Goal: Task Accomplishment & Management: Complete application form

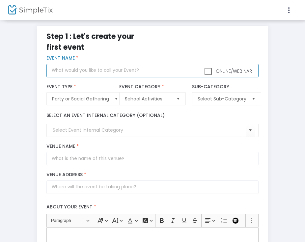
click at [90, 72] on input "text" at bounding box center [153, 71] width 212 height 14
type input "Salado MS Homecoming Dance"
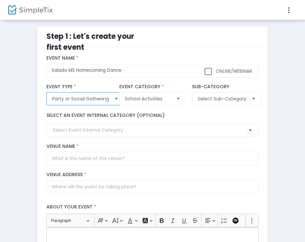
click at [108, 101] on span "Party or Social Gathering" at bounding box center [80, 99] width 57 height 7
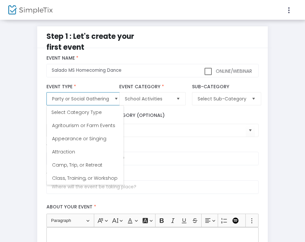
scroll to position [119, 0]
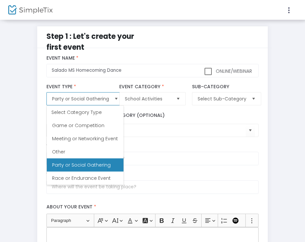
click at [108, 101] on span "Party or Social Gathering" at bounding box center [80, 99] width 57 height 7
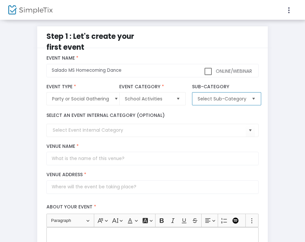
click at [224, 100] on span "Select Sub-Category" at bounding box center [222, 99] width 49 height 7
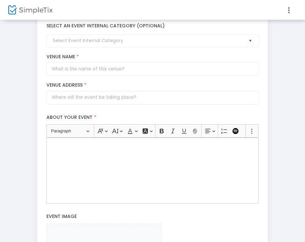
click at [227, 112] on label "About your event *" at bounding box center [153, 118] width 219 height 14
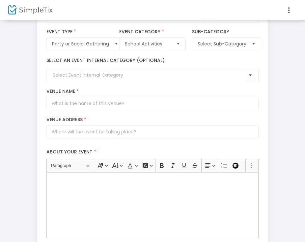
scroll to position [11, 0]
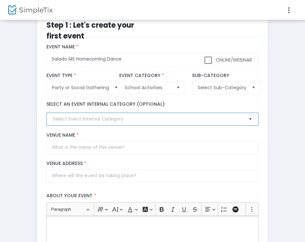
click at [126, 118] on input at bounding box center [149, 119] width 193 height 7
click at [249, 120] on span "Select" at bounding box center [250, 119] width 11 height 11
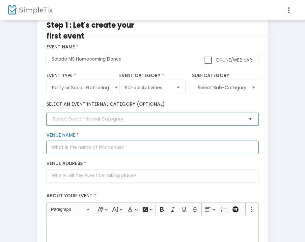
click at [100, 148] on input "Venue Name *" at bounding box center [153, 148] width 212 height 14
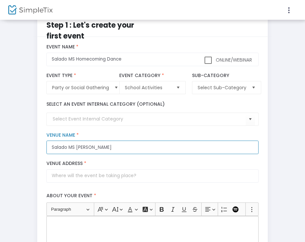
type input "Salado MS [PERSON_NAME]"
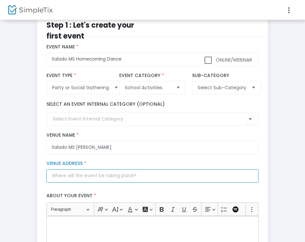
click at [104, 176] on input "Venue Address *" at bounding box center [153, 177] width 212 height 14
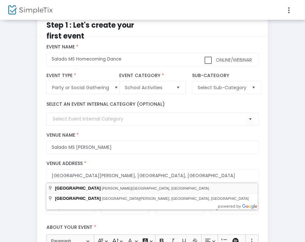
type input "[STREET_ADDRESS][PERSON_NAME]"
type input "Salado"
type input "76571"
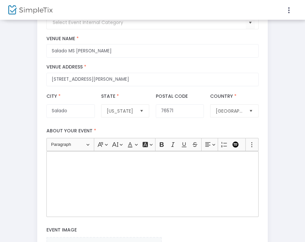
scroll to position [114, 0]
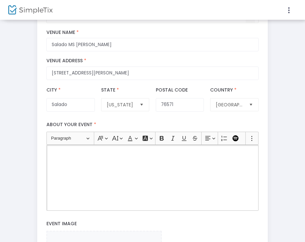
click at [100, 161] on div "Rich Text Editor, main" at bounding box center [153, 178] width 212 height 66
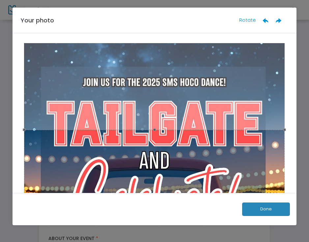
scroll to position [2, 0]
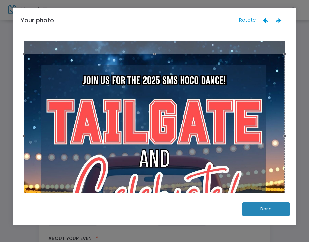
drag, startPoint x: 239, startPoint y: 155, endPoint x: 239, endPoint y: 81, distance: 73.9
click at [239, 81] on div at bounding box center [154, 136] width 261 height 164
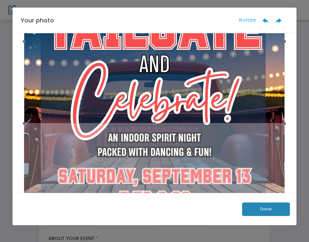
scroll to position [97, 0]
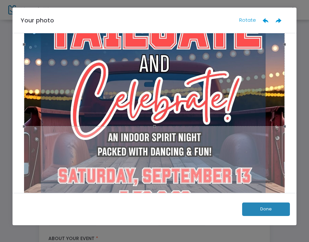
click at [239, 85] on div at bounding box center [154, 44] width 261 height 164
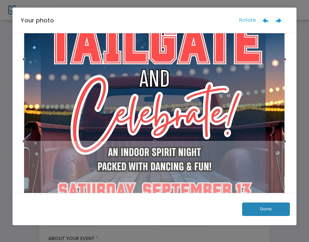
scroll to position [110, 0]
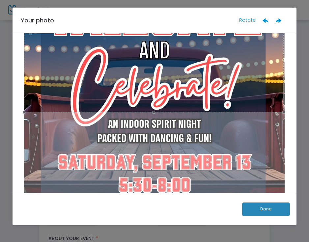
drag, startPoint x: 282, startPoint y: 113, endPoint x: 281, endPoint y: 156, distance: 42.9
click at [281, 156] on div at bounding box center [154, 104] width 265 height 343
drag, startPoint x: 152, startPoint y: 113, endPoint x: 154, endPoint y: 201, distance: 87.7
click at [154, 201] on div "Your photo Rotate Done" at bounding box center [155, 117] width 285 height 218
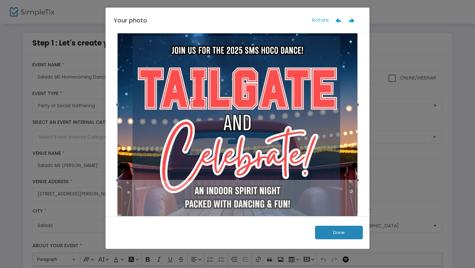
scroll to position [30, 0]
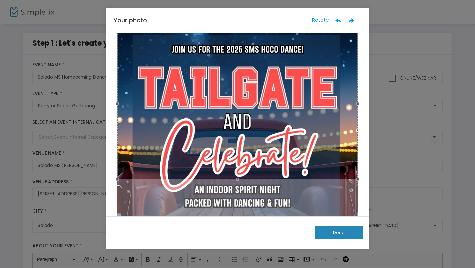
drag, startPoint x: 237, startPoint y: 178, endPoint x: 236, endPoint y: 203, distance: 25.1
click at [236, 203] on div at bounding box center [237, 171] width 244 height 316
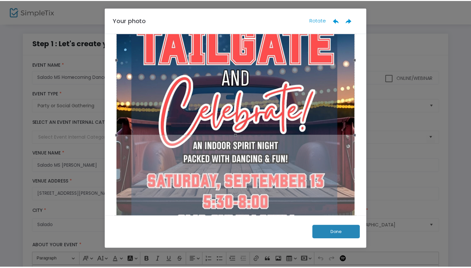
scroll to position [70, 0]
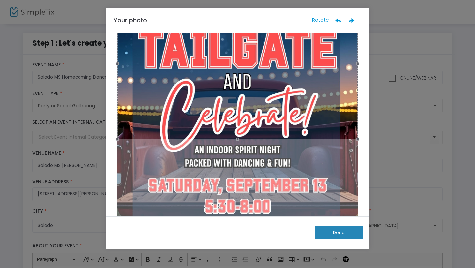
drag, startPoint x: 235, startPoint y: 139, endPoint x: 235, endPoint y: 192, distance: 52.8
click at [235, 192] on div at bounding box center [237, 131] width 244 height 316
click at [327, 227] on button "Done" at bounding box center [339, 233] width 48 height 14
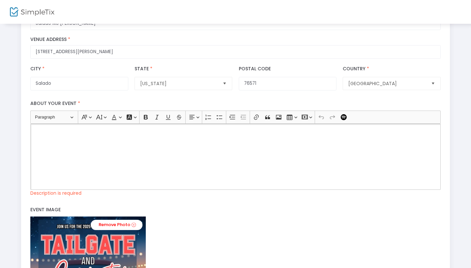
scroll to position [146, 0]
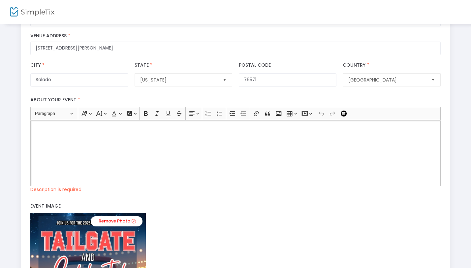
click at [73, 132] on div "Rich Text Editor, main" at bounding box center [235, 153] width 410 height 66
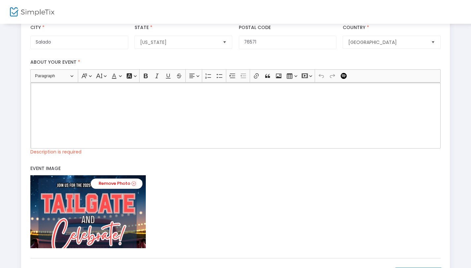
scroll to position [209, 0]
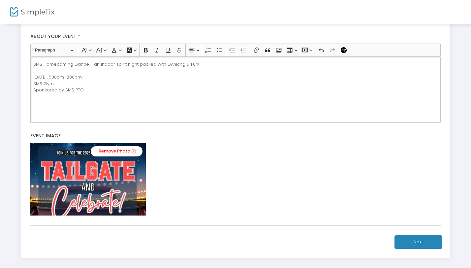
click at [169, 63] on p "SMS Homecoming Dance - an indoor spirit night packed with DAnicng & Fun! [DATE]…" at bounding box center [235, 77] width 404 height 32
click at [34, 91] on p "SMS Homecoming Dance - an indoor spirit night packed with [PERSON_NAME] & Fun! …" at bounding box center [235, 77] width 404 height 32
click at [42, 63] on p "SMS Homecoming Dance - an indoor spirit night packed with [PERSON_NAME] & Fun! …" at bounding box center [235, 80] width 404 height 39
click at [36, 70] on p "SMS 2025 Homecoming Dance - an indoor spirit night packed with [PERSON_NAME] & …" at bounding box center [235, 80] width 404 height 39
click at [39, 80] on p "​​​​​​​ [DATE], 530pm-800pm SMS Gym Sponsored by SMS PTO" at bounding box center [235, 94] width 404 height 32
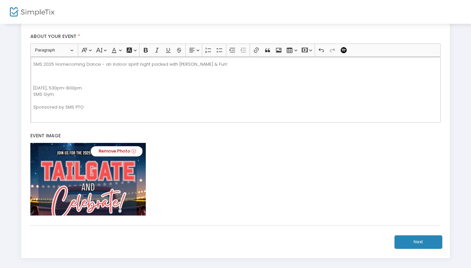
click at [38, 71] on p "SMS 2025 Homecoming Dance - an indoor spirit night packed with [PERSON_NAME] & …" at bounding box center [235, 67] width 404 height 13
click at [186, 64] on p "SMS 2025 Homecoming Dance - an indoor spirit night packed with [PERSON_NAME] & …" at bounding box center [235, 67] width 404 height 13
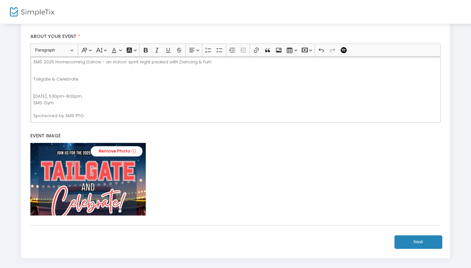
click at [98, 112] on p "[DATE], 530pm-800pm SMS Gym Sponsored by SMS PTO" at bounding box center [235, 103] width 404 height 32
click at [94, 118] on p "[DATE], 530pm-800pm SMS Gym Sponsored by SMS PTO" at bounding box center [235, 103] width 404 height 32
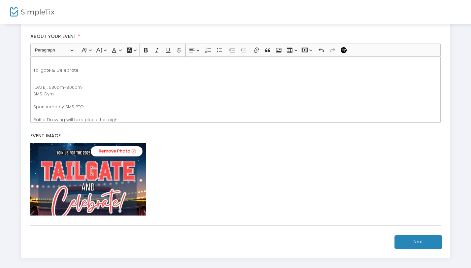
click at [418, 244] on button "Next" at bounding box center [418, 242] width 48 height 14
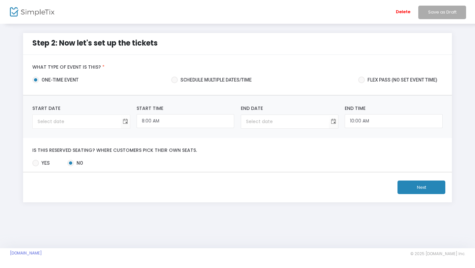
click at [95, 128] on kendo-datepicker at bounding box center [81, 121] width 98 height 14
type input "month/day/year"
click at [94, 124] on input "month/day/year" at bounding box center [77, 122] width 88 height 14
click at [47, 120] on input "month/day/year" at bounding box center [77, 122] width 88 height 14
click at [127, 120] on span "Toggle calendar" at bounding box center [125, 121] width 11 height 11
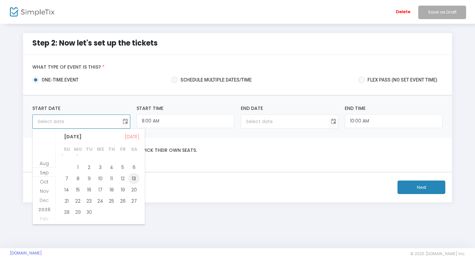
click at [133, 178] on span "13" at bounding box center [133, 178] width 11 height 11
type input "[DATE]"
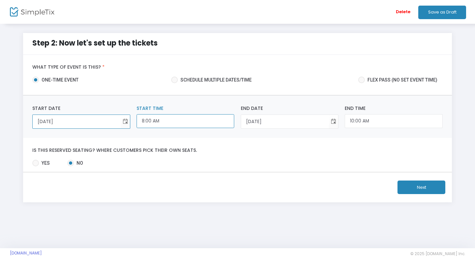
click at [165, 118] on input "8:00 AM" at bounding box center [186, 121] width 98 height 14
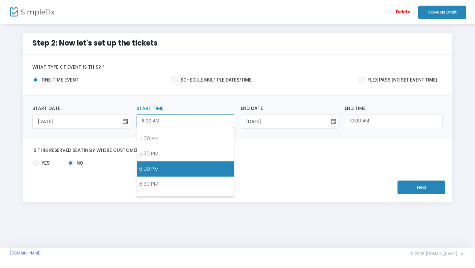
scroll to position [515, 0]
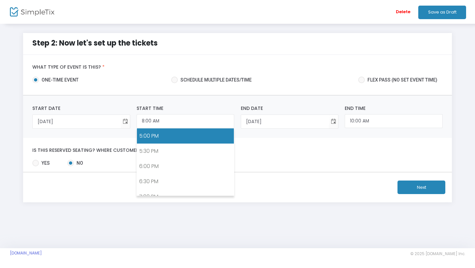
click at [183, 139] on link "5:00 PM" at bounding box center [185, 135] width 97 height 15
type input "5:00 PM"
type input "7:00 PM"
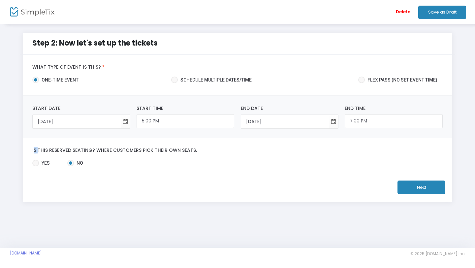
click at [183, 139] on div "Is this reserved seating? Where customers pick their own seats. Yes No Required." at bounding box center [237, 155] width 429 height 34
click at [169, 125] on input "5:00 PM" at bounding box center [186, 121] width 98 height 14
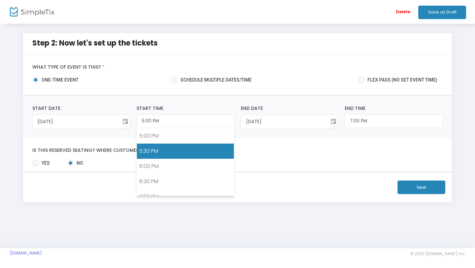
click at [165, 152] on link "5:30 PM" at bounding box center [185, 150] width 97 height 15
type input "5:30 PM"
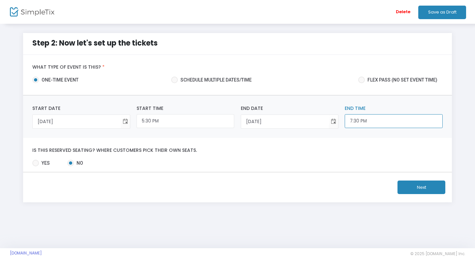
click at [371, 126] on input "7:30 PM" at bounding box center [394, 121] width 98 height 14
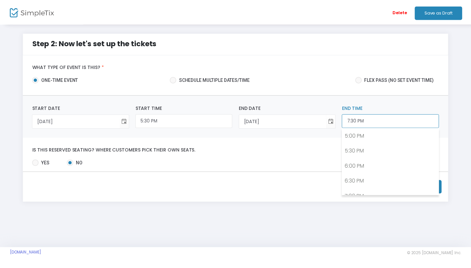
scroll to position [566, 0]
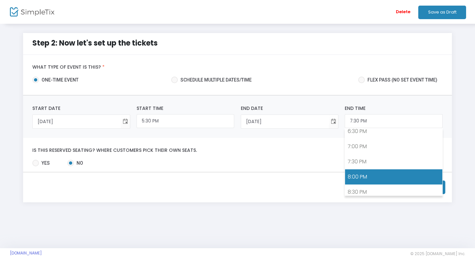
click at [362, 178] on link "8:00 PM" at bounding box center [393, 176] width 97 height 15
type input "8:00 PM"
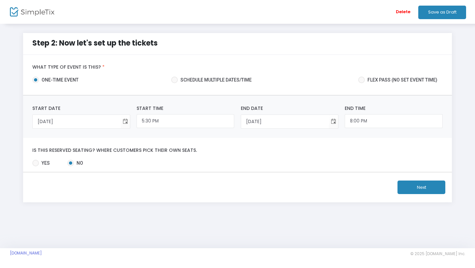
click at [416, 187] on button "Next" at bounding box center [421, 187] width 48 height 14
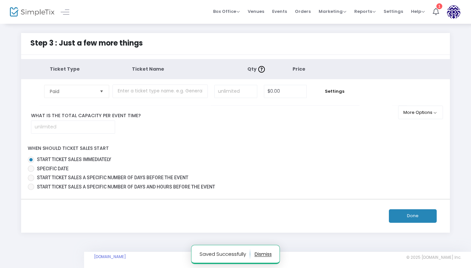
click at [99, 91] on span "Select" at bounding box center [101, 91] width 11 height 11
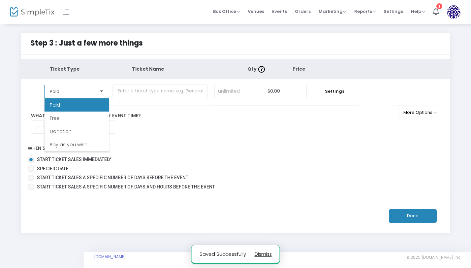
click at [99, 91] on span "Select" at bounding box center [101, 91] width 11 height 11
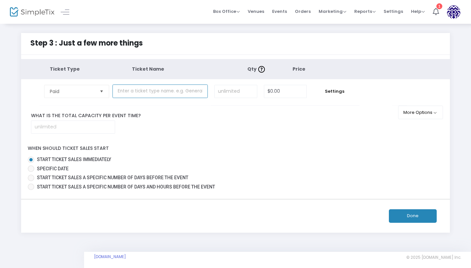
click at [140, 89] on input "text" at bounding box center [159, 91] width 95 height 14
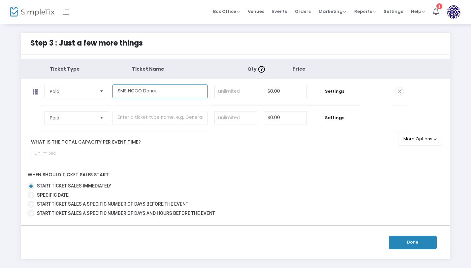
type input "SMS HOCO Dance"
click at [241, 94] on input at bounding box center [236, 91] width 42 height 13
click at [273, 90] on input "0" at bounding box center [285, 91] width 42 height 13
type input "$7.00"
click at [351, 92] on span "Settings" at bounding box center [334, 91] width 43 height 7
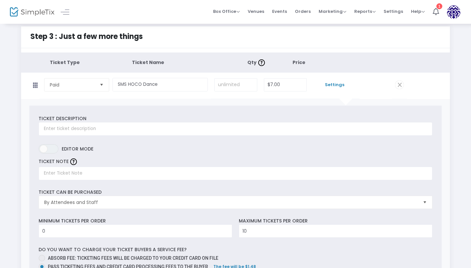
scroll to position [8, 0]
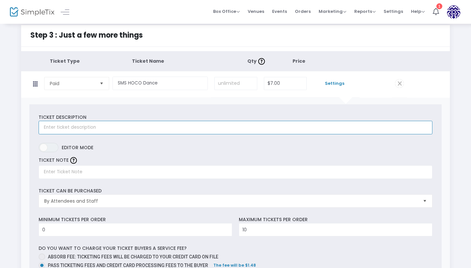
click at [143, 125] on input "text" at bounding box center [235, 128] width 393 height 14
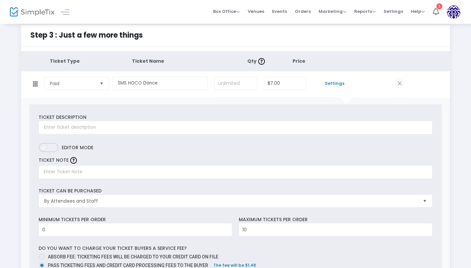
click at [53, 149] on span "ON OFF" at bounding box center [49, 147] width 20 height 9
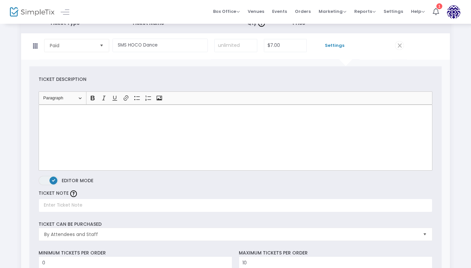
scroll to position [0, 0]
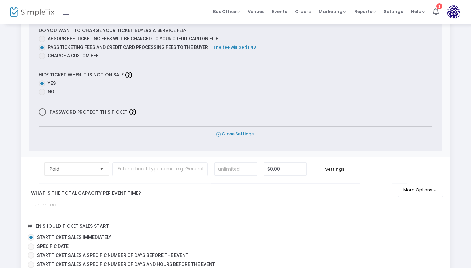
click at [235, 133] on span "Close Settings" at bounding box center [234, 134] width 37 height 7
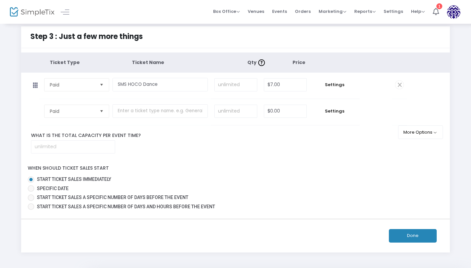
scroll to position [5, 0]
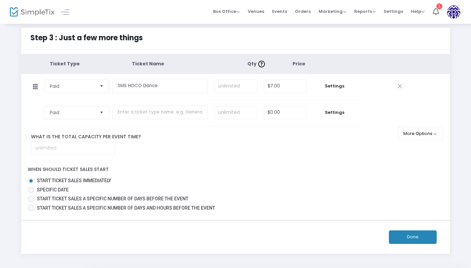
click at [52, 188] on span "Specific Date" at bounding box center [53, 189] width 32 height 5
click at [31, 193] on input "Specific Date" at bounding box center [31, 193] width 0 height 0
radio input "true"
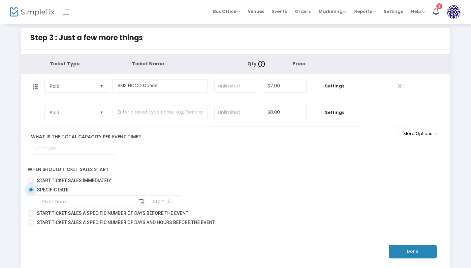
click at [36, 191] on span "Specific Date" at bounding box center [51, 189] width 34 height 7
click at [31, 193] on input "Specific Date" at bounding box center [31, 193] width 0 height 0
type input "month/day/year"
click at [49, 199] on input "month/day/year" at bounding box center [86, 202] width 99 height 14
click at [52, 201] on input "month/day/year" at bounding box center [86, 202] width 99 height 14
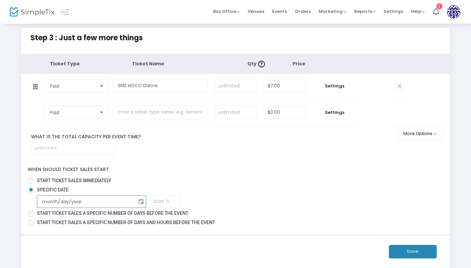
click at [52, 201] on input "month/day/year" at bounding box center [86, 202] width 99 height 14
click at [136, 201] on span "Toggle calendar" at bounding box center [141, 201] width 11 height 11
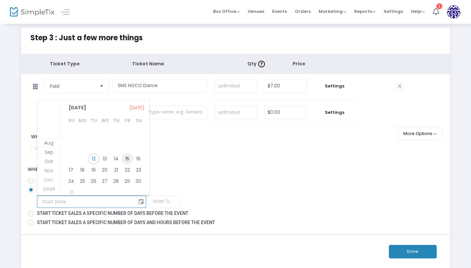
click at [126, 157] on span "15" at bounding box center [127, 158] width 11 height 11
type input "[DATE]"
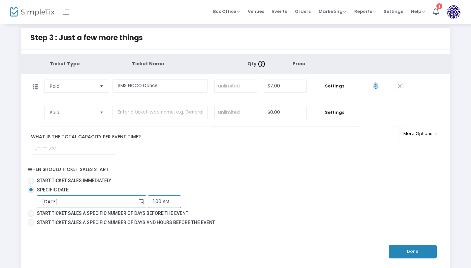
click at [148, 201] on input "1:00 AM" at bounding box center [164, 201] width 33 height 13
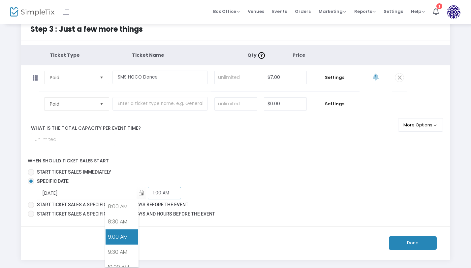
scroll to position [244, 0]
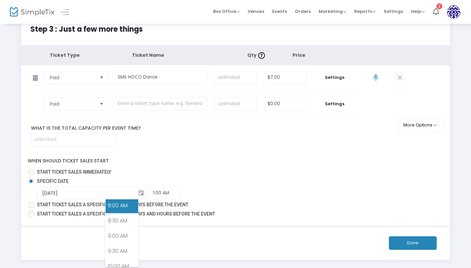
click at [118, 209] on link "8:00 AM" at bounding box center [122, 205] width 33 height 15
type input "8:00 AM"
click at [425, 244] on button "Done" at bounding box center [413, 243] width 48 height 14
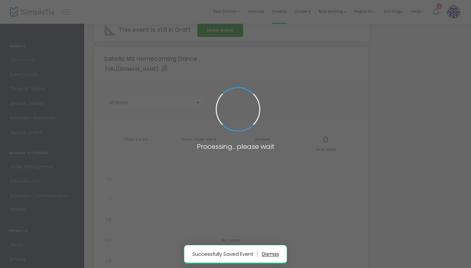
type input "[URL][DOMAIN_NAME]"
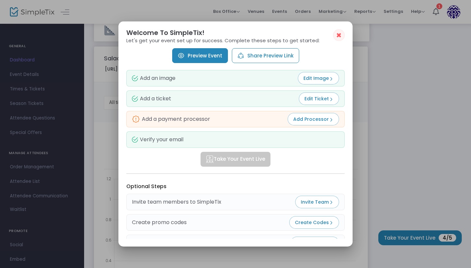
scroll to position [22, 0]
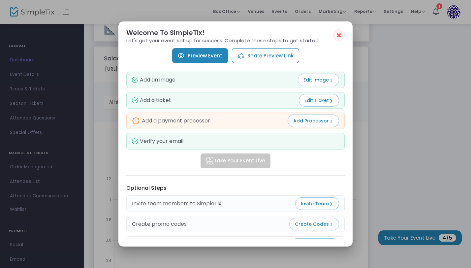
click at [296, 122] on span "Add Processor" at bounding box center [313, 120] width 40 height 7
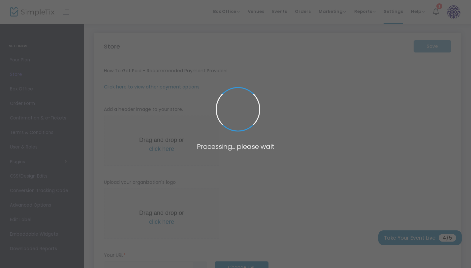
scroll to position [14, 0]
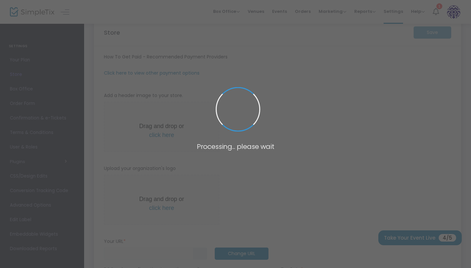
type input "[URL]"
radio input "false"
radio input "true"
type input "Salado MS PTO"
type input "2147247739"
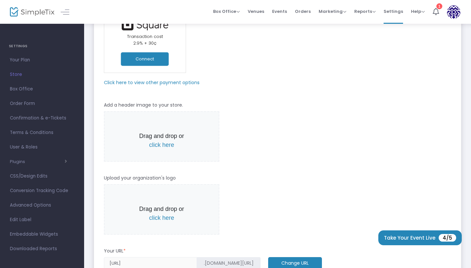
scroll to position [0, 0]
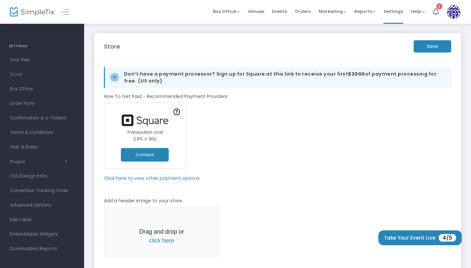
click at [135, 178] on m-panel-subtitle "Click here to view other payment options" at bounding box center [152, 178] width 96 height 7
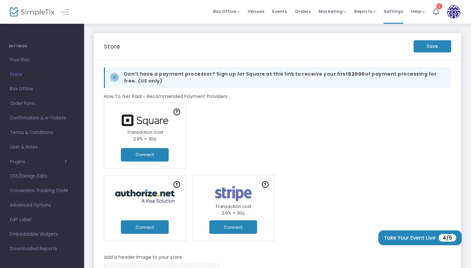
click at [149, 154] on button "Connect" at bounding box center [145, 155] width 48 height 14
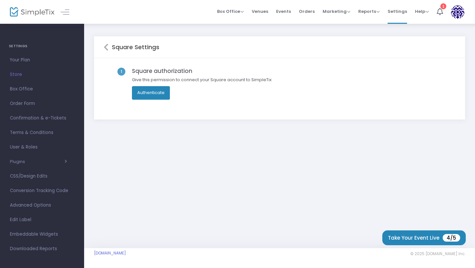
click at [155, 90] on button "Authenticate" at bounding box center [151, 92] width 38 height 13
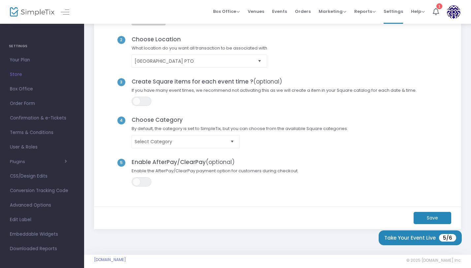
scroll to position [72, 0]
click at [214, 60] on span "[GEOGRAPHIC_DATA] PTO" at bounding box center [195, 60] width 120 height 7
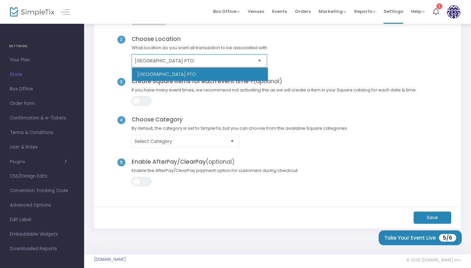
click at [201, 64] on span "[GEOGRAPHIC_DATA] PTO" at bounding box center [195, 60] width 120 height 7
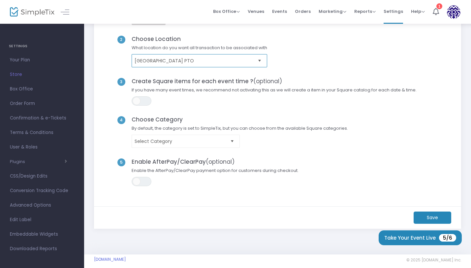
click at [201, 64] on span "[GEOGRAPHIC_DATA] PTO" at bounding box center [195, 60] width 120 height 7
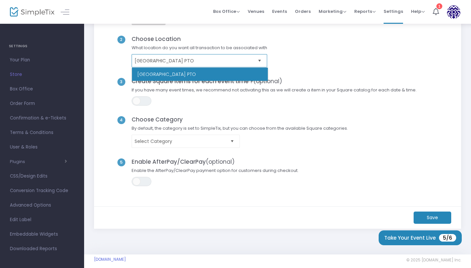
click at [201, 64] on span "[GEOGRAPHIC_DATA] PTO" at bounding box center [195, 60] width 120 height 7
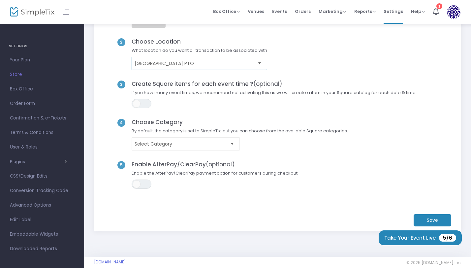
scroll to position [78, 0]
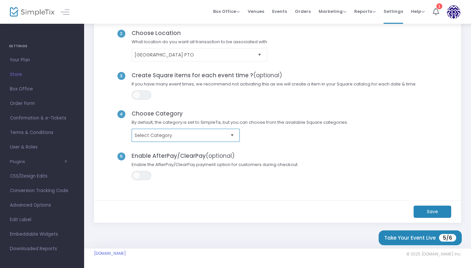
click at [207, 137] on span "Select Category" at bounding box center [181, 135] width 93 height 7
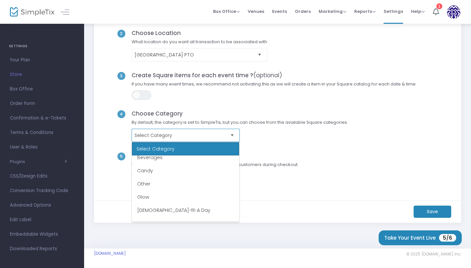
scroll to position [0, 0]
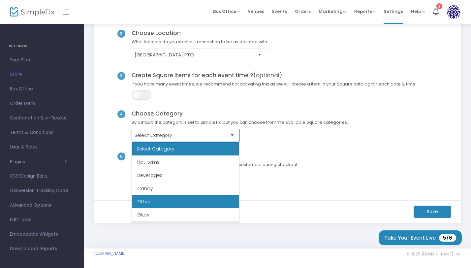
click at [208, 199] on li "Other" at bounding box center [185, 201] width 107 height 13
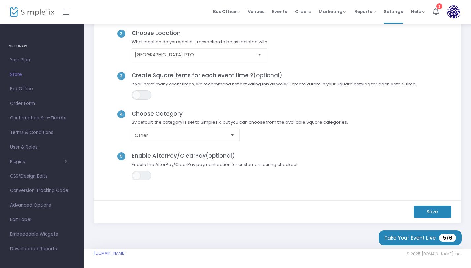
click at [427, 215] on m-button "Save" at bounding box center [433, 211] width 38 height 12
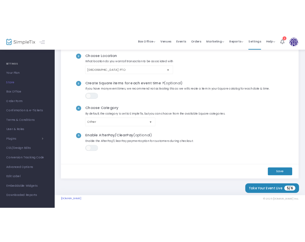
scroll to position [77, 0]
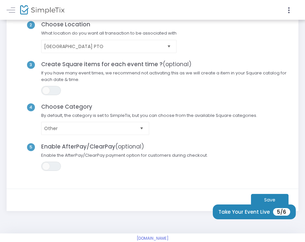
click at [272, 199] on m-button "Save" at bounding box center [270, 200] width 38 height 12
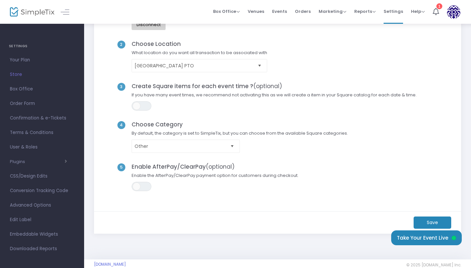
scroll to position [78, 0]
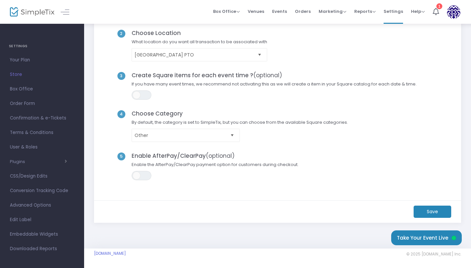
click at [433, 210] on m-button "Save" at bounding box center [433, 211] width 38 height 12
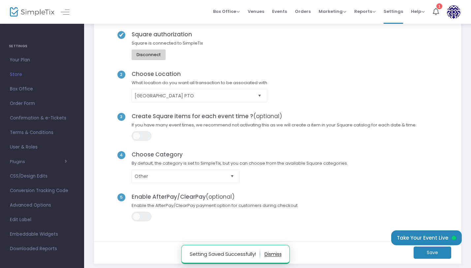
scroll to position [0, 0]
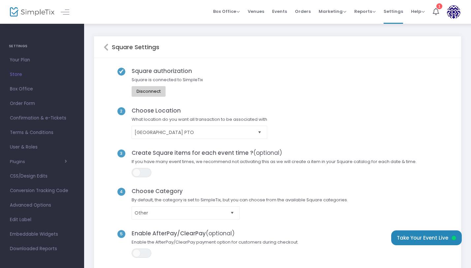
click at [106, 46] on icon at bounding box center [106, 47] width 5 height 8
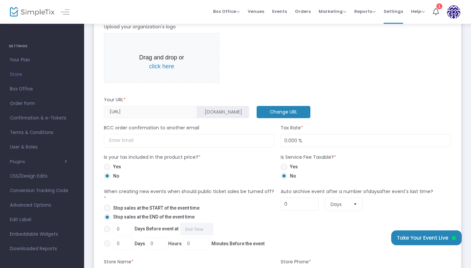
scroll to position [222, 0]
click at [123, 227] on span "0 Days Before event at Required." at bounding box center [161, 228] width 103 height 13
click at [107, 232] on input "0 Days Before event at Required." at bounding box center [107, 232] width 0 height 0
radio input "true"
type input "2"
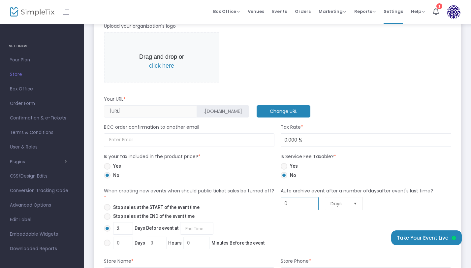
click at [292, 202] on input "0" at bounding box center [299, 203] width 37 height 13
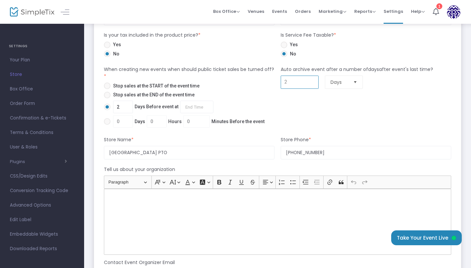
scroll to position [347, 0]
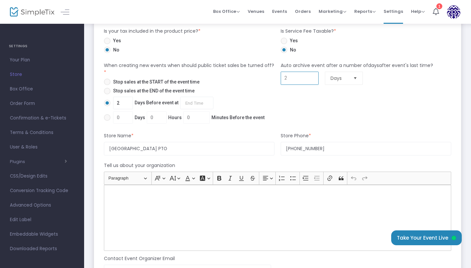
type input "2"
click at [328, 149] on input "[PHONE_NUMBER]" at bounding box center [366, 149] width 171 height 14
drag, startPoint x: 328, startPoint y: 149, endPoint x: 283, endPoint y: 148, distance: 45.2
click at [283, 148] on input "[PHONE_NUMBER]" at bounding box center [366, 149] width 171 height 14
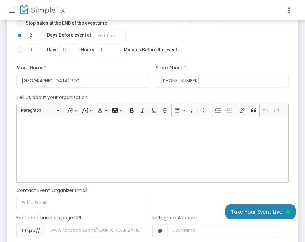
scroll to position [435, 0]
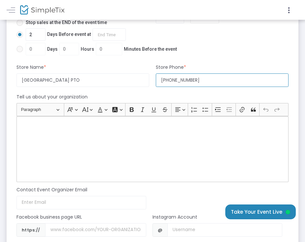
click at [180, 81] on input "[PHONE_NUMBER]" at bounding box center [222, 81] width 133 height 14
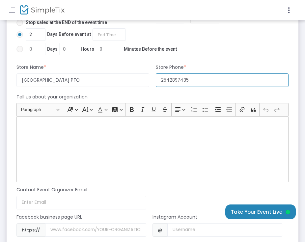
type input "2542897435"
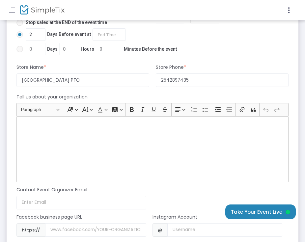
click at [145, 145] on div "Rich Text Editor, main" at bounding box center [152, 149] width 272 height 66
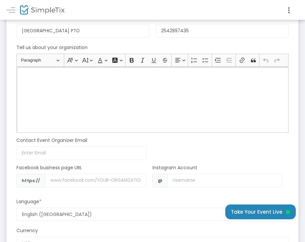
scroll to position [488, 0]
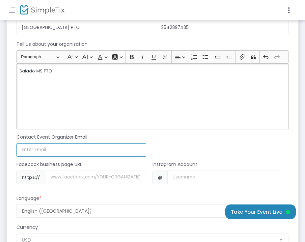
click at [77, 150] on input at bounding box center [81, 150] width 130 height 14
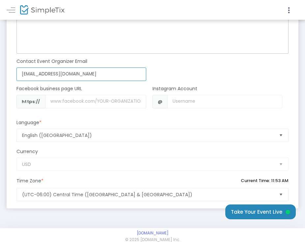
scroll to position [571, 0]
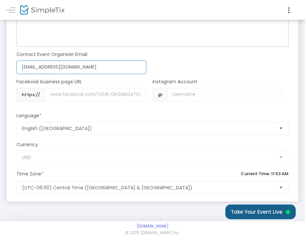
type input "[EMAIL_ADDRESS][DOMAIN_NAME]"
click at [257, 211] on button "Take Your Event Live" at bounding box center [261, 212] width 71 height 15
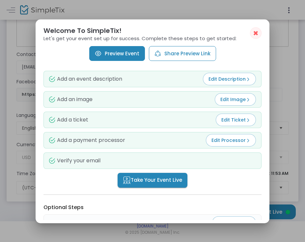
scroll to position [85, 0]
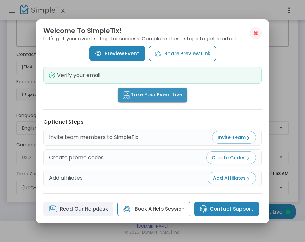
click at [161, 101] on button "Take Your Event Live" at bounding box center [153, 95] width 70 height 15
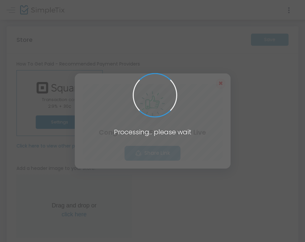
scroll to position [571, 0]
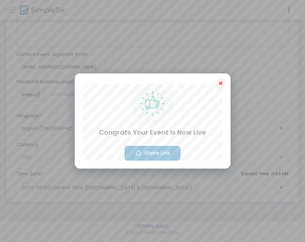
click at [164, 159] on button "Share Link" at bounding box center [153, 153] width 56 height 15
click at [223, 83] on button "✖" at bounding box center [220, 84] width 9 height 10
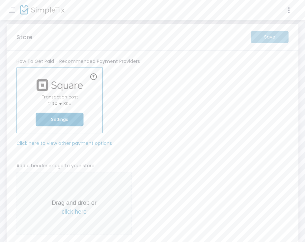
scroll to position [0, 0]
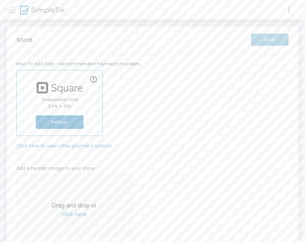
click at [289, 11] on icon at bounding box center [289, 10] width 6 height 8
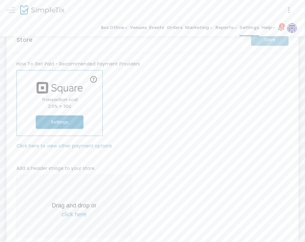
click at [289, 11] on icon at bounding box center [289, 10] width 6 height 8
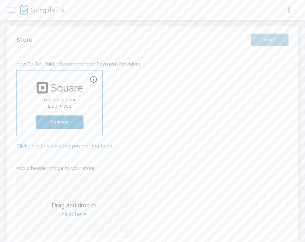
click at [10, 10] on span at bounding box center [11, 10] width 9 height 0
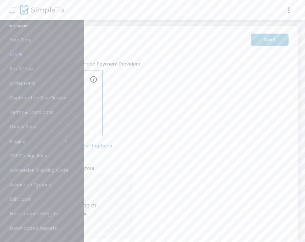
click at [42, 70] on span "Box Office" at bounding box center [42, 69] width 64 height 9
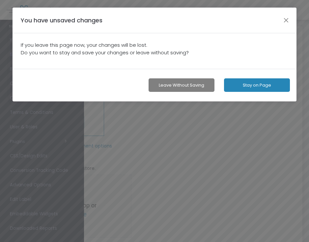
click at [239, 88] on button "Stay on Page" at bounding box center [257, 85] width 66 height 14
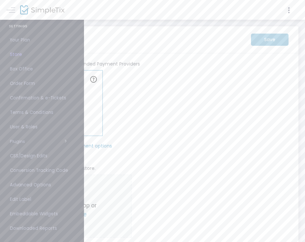
click at [160, 150] on div "Click here to view other payment options" at bounding box center [152, 148] width 279 height 10
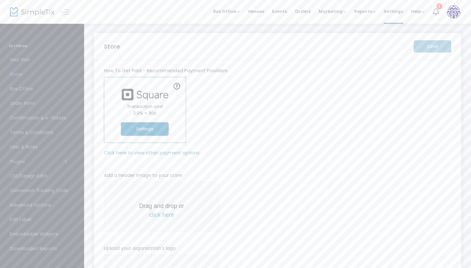
click at [430, 46] on div "Save" at bounding box center [432, 46] width 44 height 12
click at [421, 48] on div "Save" at bounding box center [432, 46] width 44 height 12
click at [286, 10] on span "Events" at bounding box center [279, 11] width 15 height 17
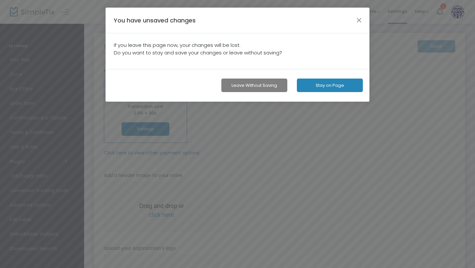
click at [269, 87] on button "Leave without Saving" at bounding box center [254, 85] width 66 height 14
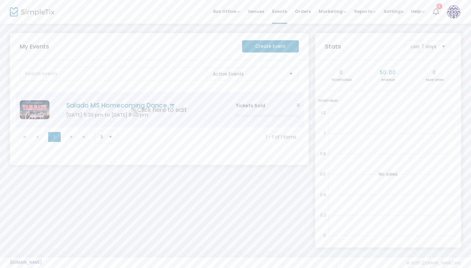
click at [153, 109] on span "Click here to edit" at bounding box center [158, 110] width 55 height 9
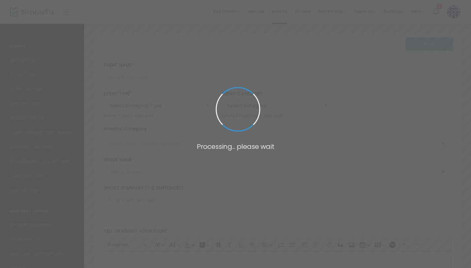
type input "Salado MS Homecoming Dance"
type textarea "SMS 2025 Homecoming Dance - an indoor spirit night packed with Dancing & Fun!Ta…"
type input "Buy Tickets"
type input "Salado MS [PERSON_NAME]"
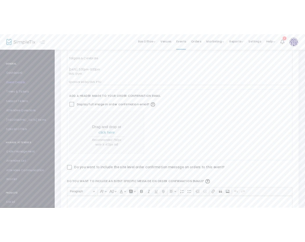
scroll to position [302, 0]
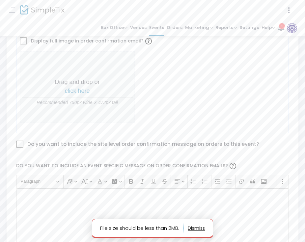
click at [197, 228] on button "button" at bounding box center [196, 228] width 17 height 11
click at [200, 229] on button "button" at bounding box center [196, 228] width 17 height 11
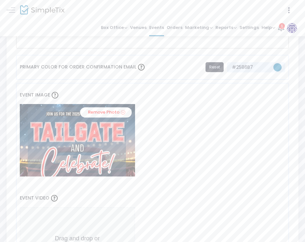
scroll to position [518, 0]
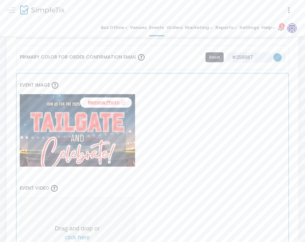
click at [102, 103] on link "Remove Photo" at bounding box center [106, 103] width 52 height 10
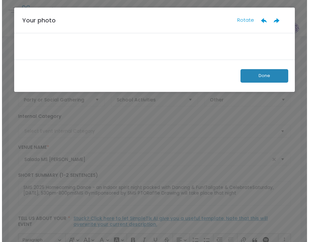
scroll to position [0, 0]
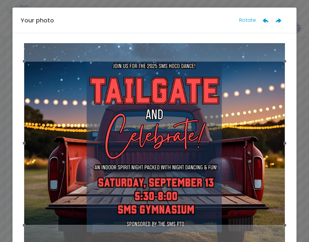
click at [197, 102] on div at bounding box center [154, 143] width 261 height 164
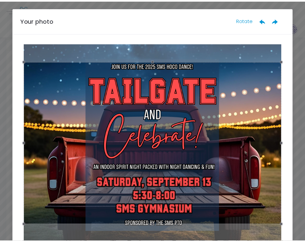
scroll to position [52, 0]
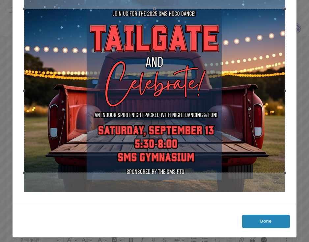
click at [265, 216] on button "Done" at bounding box center [266, 222] width 48 height 14
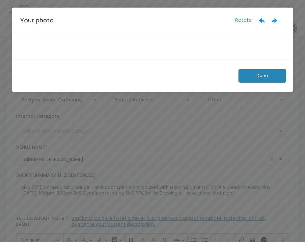
scroll to position [0, 0]
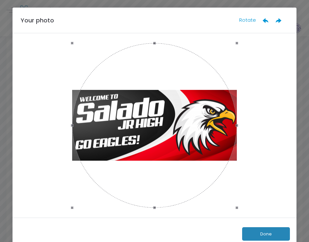
click at [260, 235] on button "Done" at bounding box center [266, 235] width 48 height 14
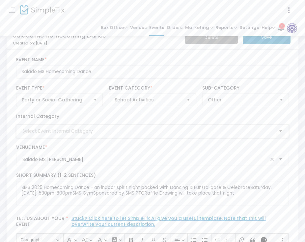
click at [144, 132] on input at bounding box center [149, 131] width 254 height 7
click at [261, 43] on button "Save" at bounding box center [267, 38] width 48 height 14
